Goal: Information Seeking & Learning: Learn about a topic

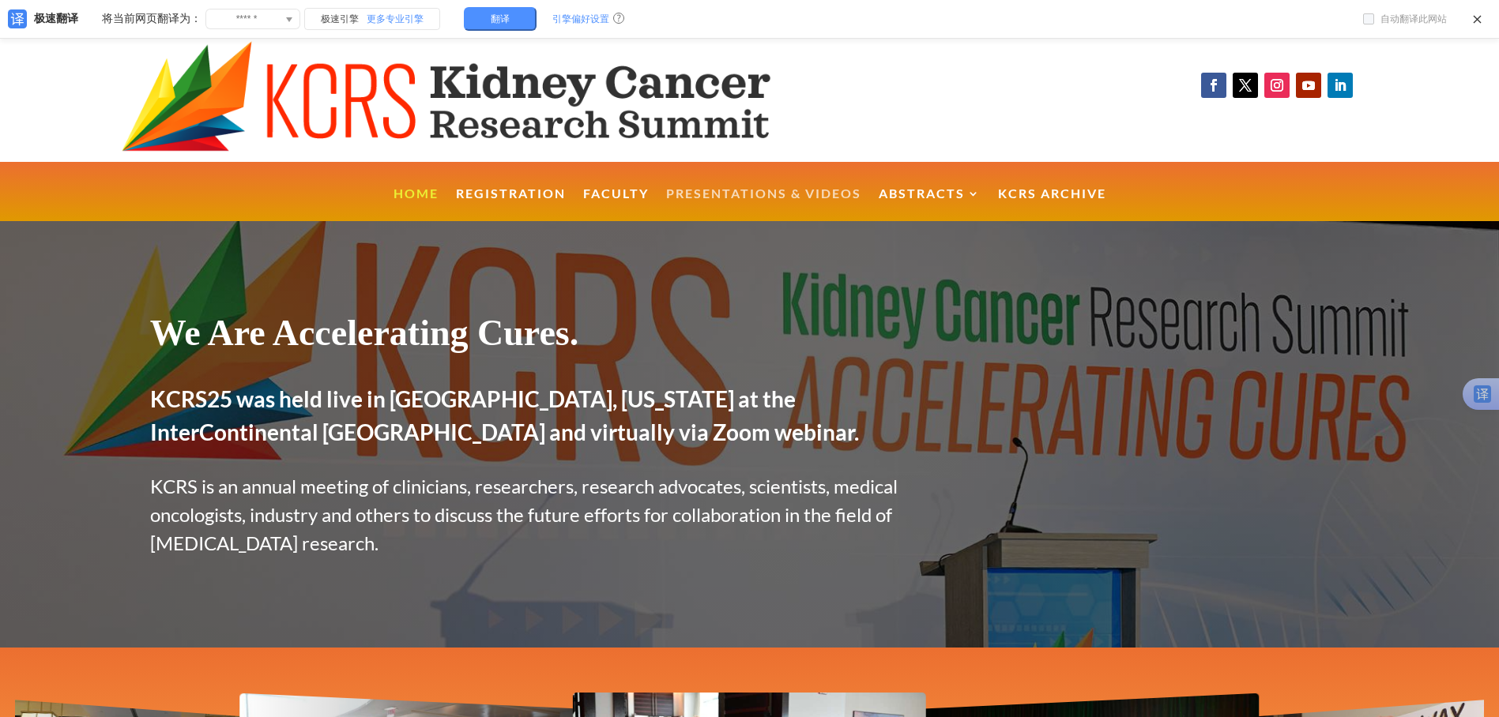
click at [692, 198] on link "Presentations & Videos" at bounding box center [763, 205] width 195 height 34
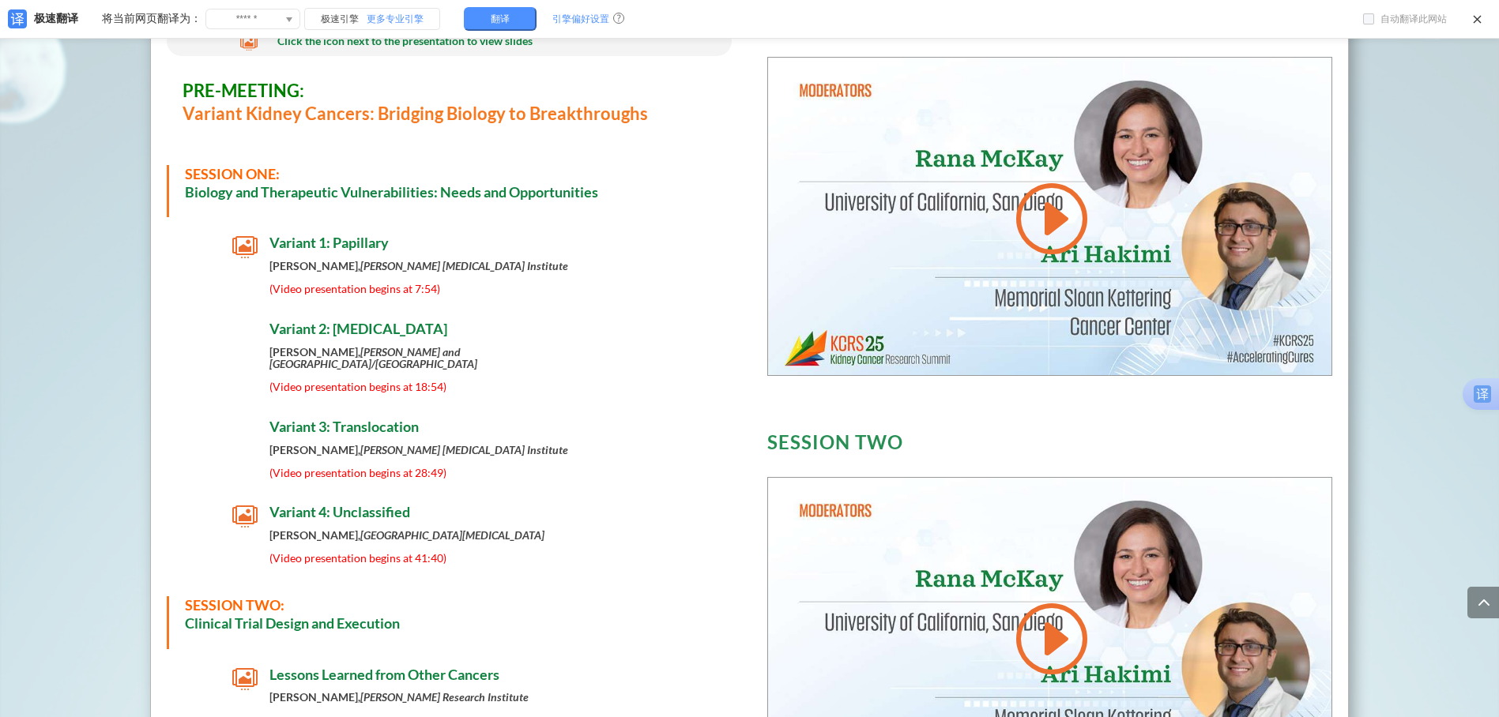
scroll to position [736, 0]
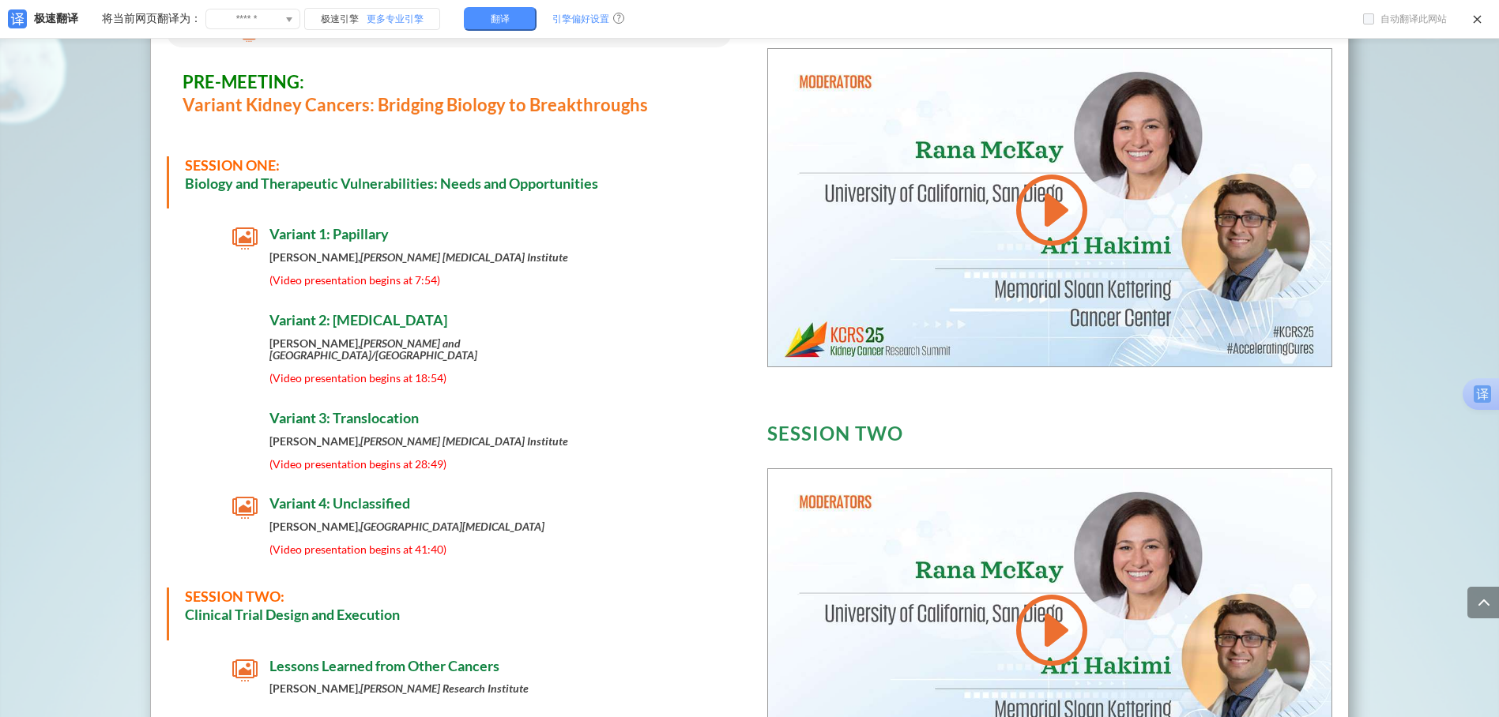
click at [725, 503] on div " Variant 4: Unclassified Yingbei Chen, Memorial Sloan Kettering Cancer Center …" at bounding box center [450, 529] width 566 height 68
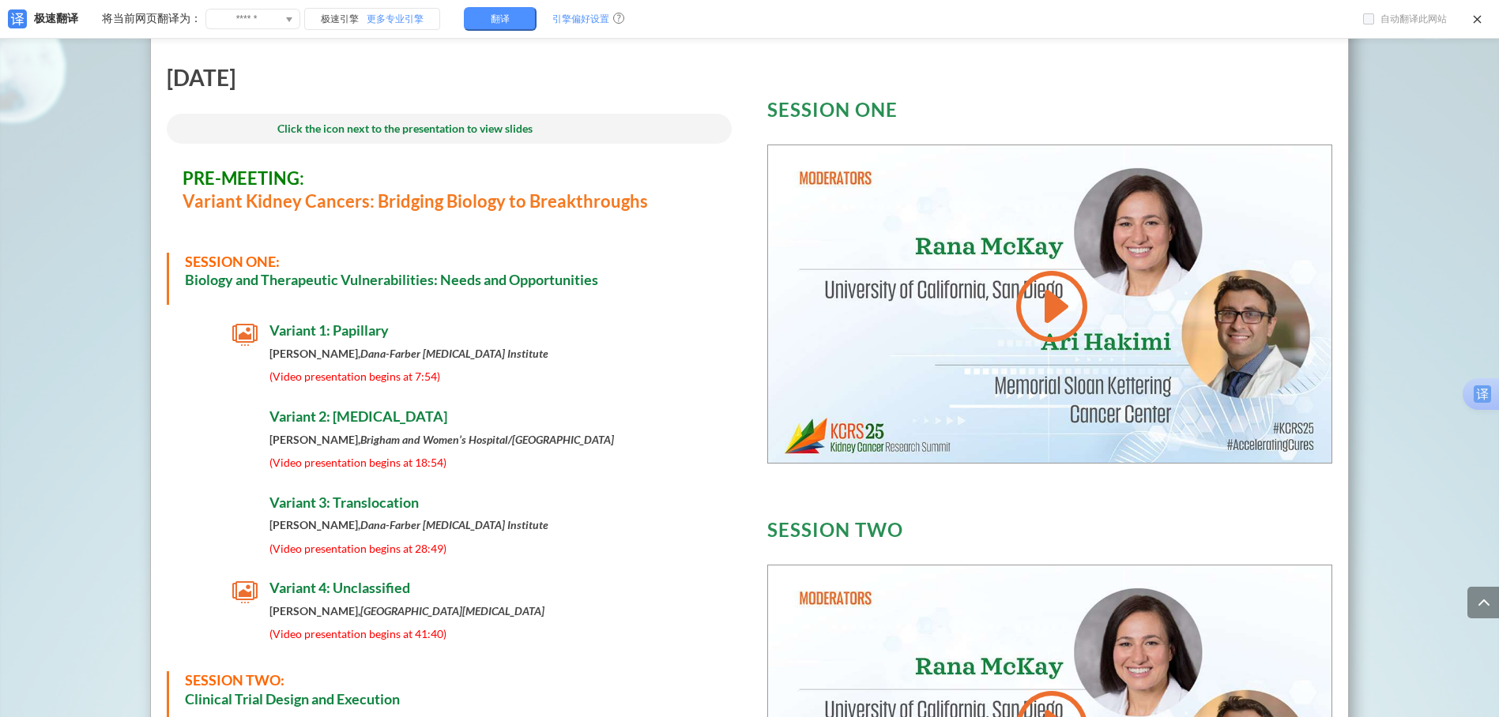
scroll to position [736, 0]
